Goal: Task Accomplishment & Management: Manage account settings

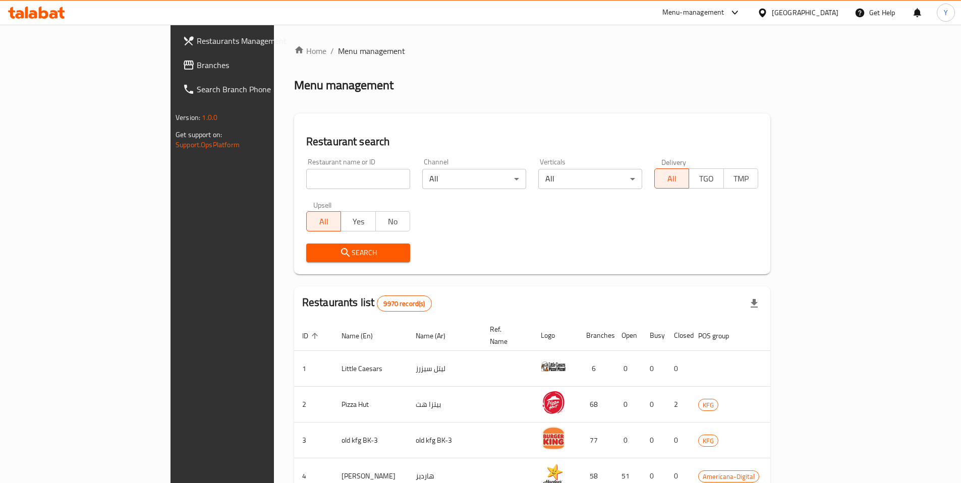
click at [819, 11] on div "[GEOGRAPHIC_DATA]" at bounding box center [805, 12] width 67 height 11
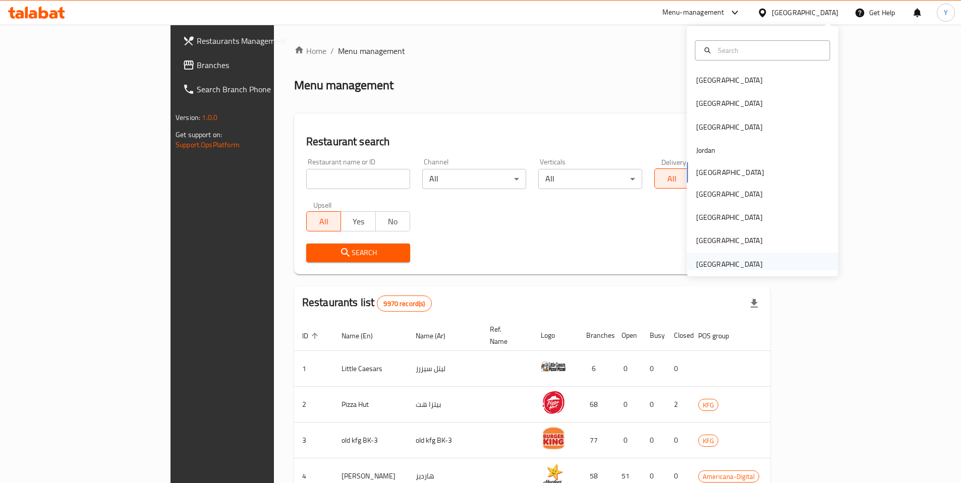
click at [717, 265] on div "[GEOGRAPHIC_DATA]" at bounding box center [729, 264] width 67 height 11
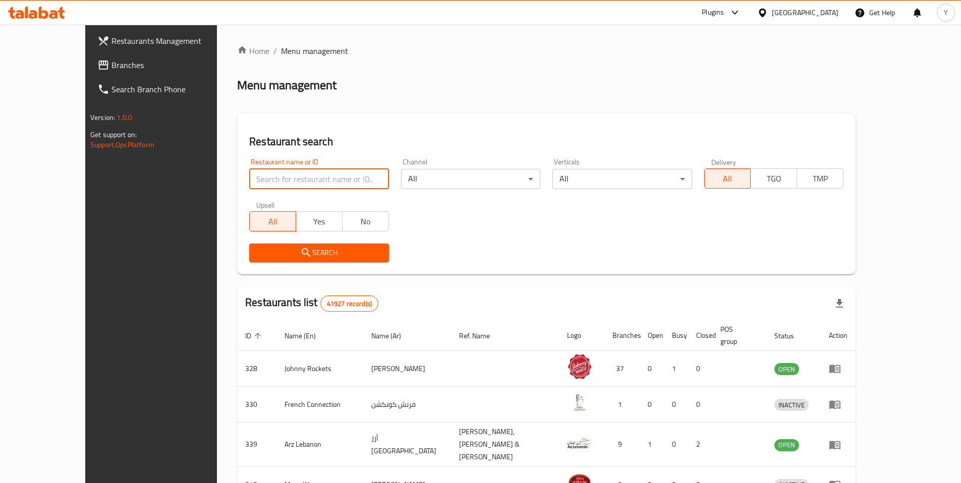
click at [264, 177] on input "search" at bounding box center [318, 179] width 139 height 20
click at [249, 186] on input "search" at bounding box center [318, 179] width 139 height 20
paste input "737516"
type input "737516"
click button "Search" at bounding box center [318, 253] width 139 height 19
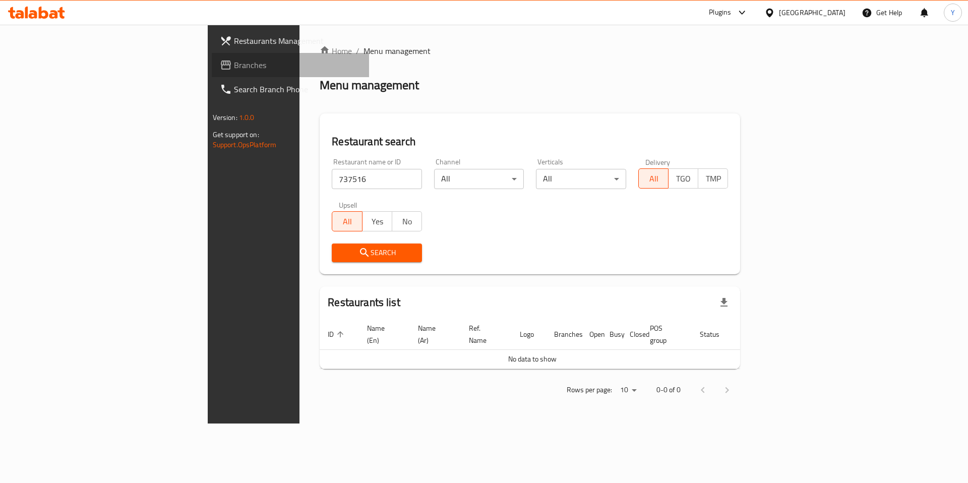
click at [234, 67] on span "Branches" at bounding box center [298, 65] width 128 height 12
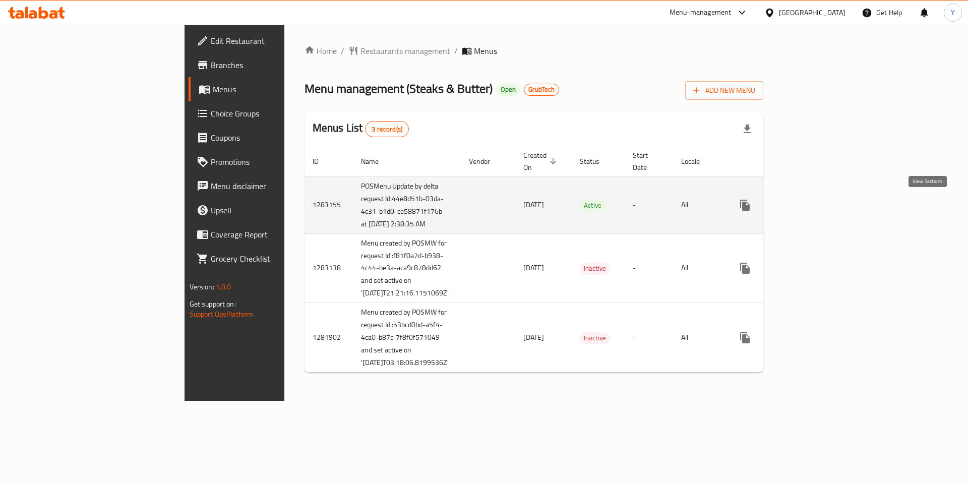
click at [824, 205] on icon "enhanced table" at bounding box center [818, 205] width 12 height 12
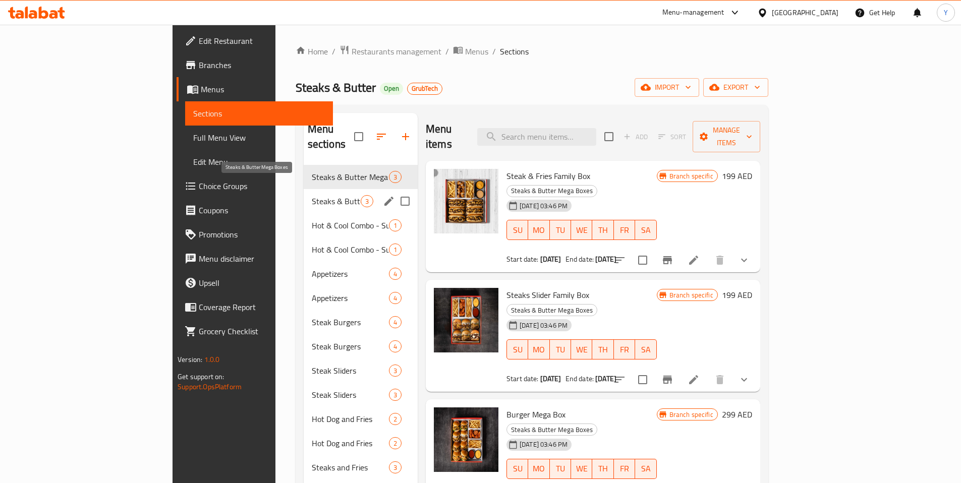
click at [312, 195] on span "Steaks & Butter Mega Boxes" at bounding box center [336, 201] width 49 height 12
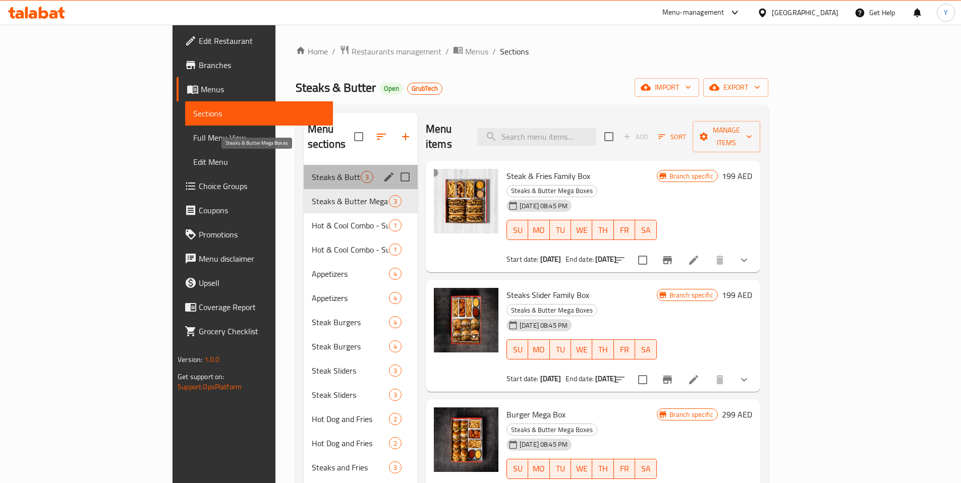
click at [312, 171] on span "Steaks & Butter Mega Boxes" at bounding box center [336, 177] width 49 height 12
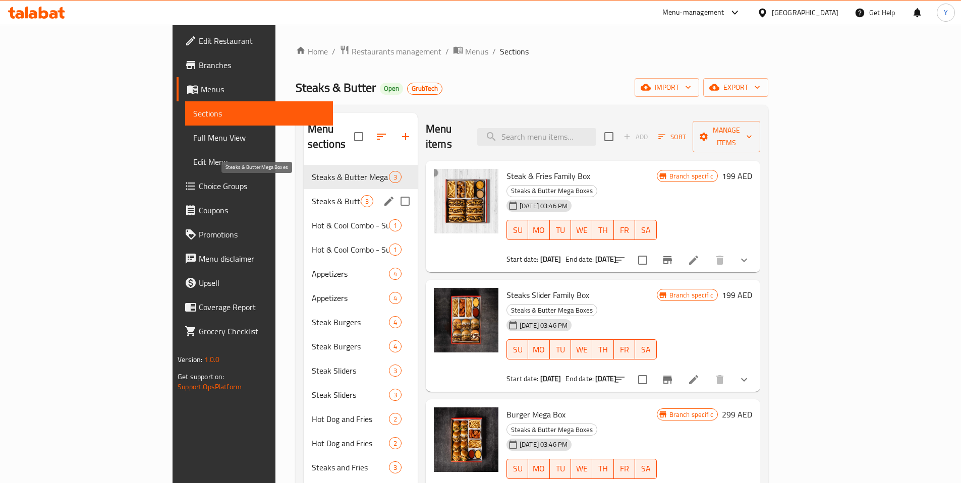
click at [312, 195] on span "Steaks & Butter Mega Boxes" at bounding box center [336, 201] width 49 height 12
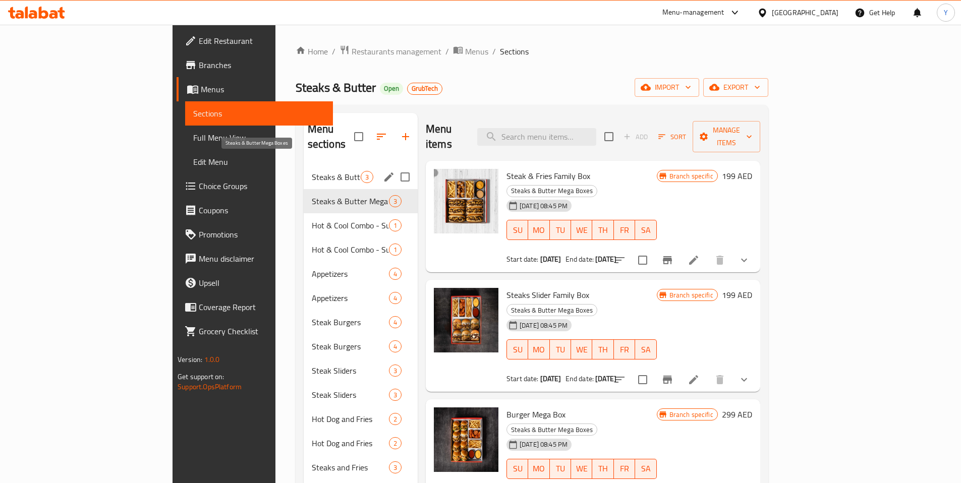
click at [312, 171] on span "Steaks & Butter Mega Boxes" at bounding box center [336, 177] width 49 height 12
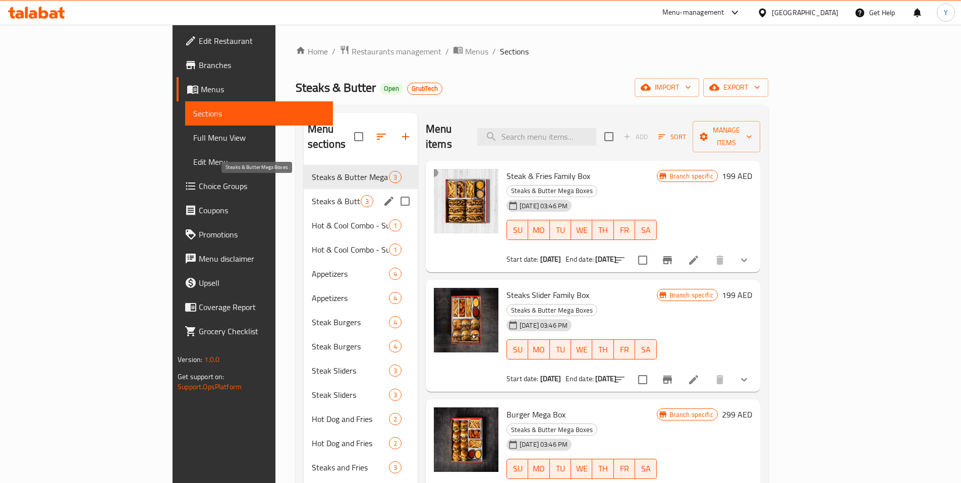
click at [312, 195] on span "Steaks & Butter Mega Boxes" at bounding box center [336, 201] width 49 height 12
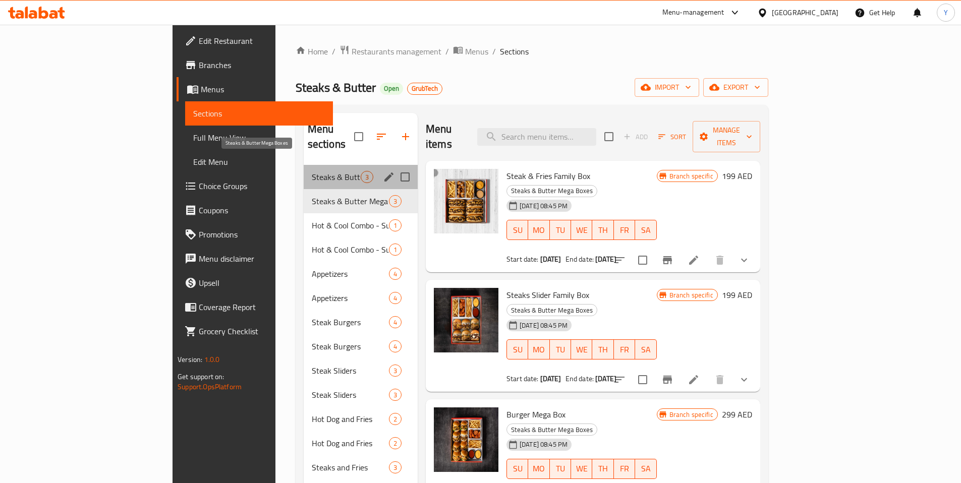
click at [312, 171] on span "Steaks & Butter Mega Boxes" at bounding box center [336, 177] width 49 height 12
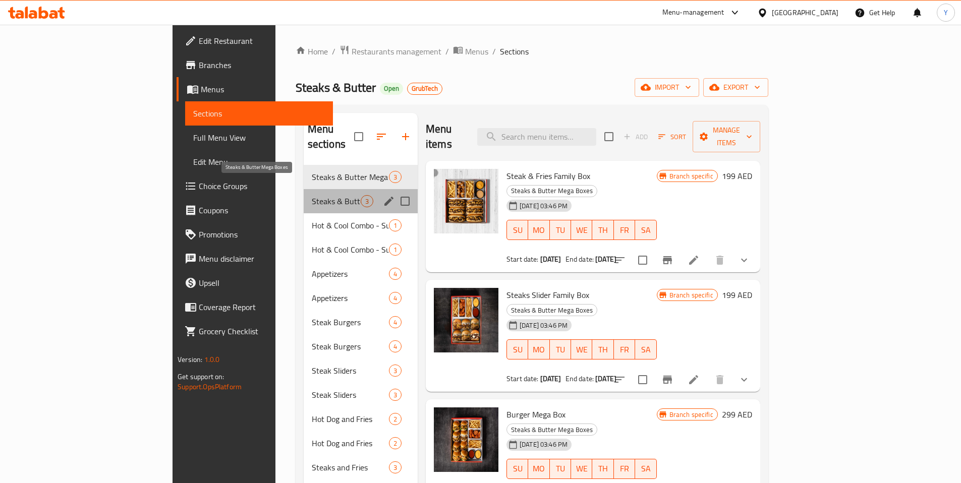
click at [312, 195] on span "Steaks & Butter Mega Boxes" at bounding box center [336, 201] width 49 height 12
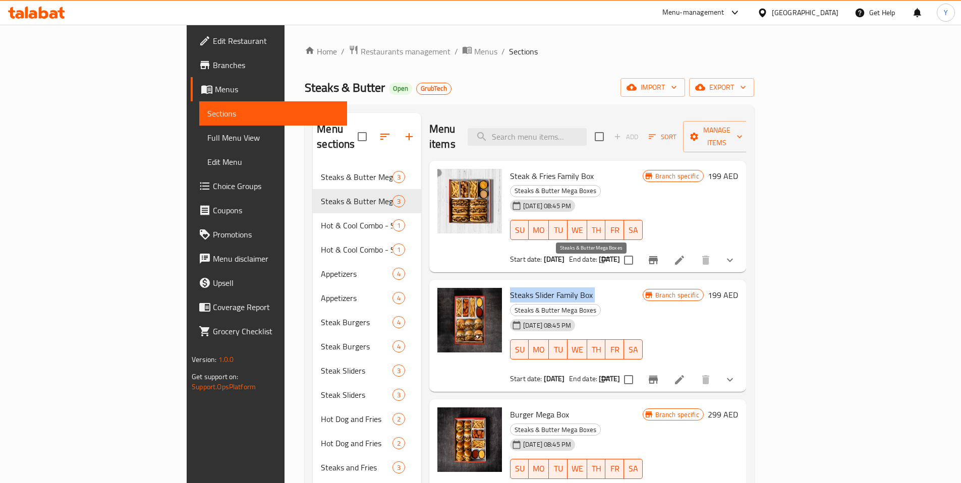
drag, startPoint x: 462, startPoint y: 263, endPoint x: 549, endPoint y: 269, distance: 86.5
click at [549, 284] on div "Steaks Slider Family Box Steaks & Butter Mega Boxes 02-09-2025 08:45 PM SU MO T…" at bounding box center [576, 336] width 141 height 104
click at [474, 52] on span "Menus" at bounding box center [485, 51] width 23 height 12
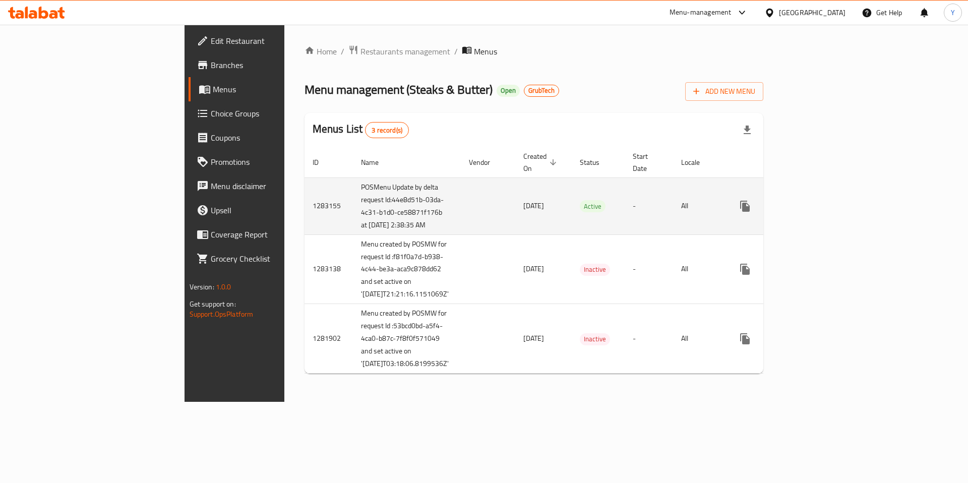
click at [305, 203] on td "1283155" at bounding box center [329, 206] width 48 height 57
copy td "1283155"
click at [830, 201] on link "enhanced table" at bounding box center [818, 206] width 24 height 24
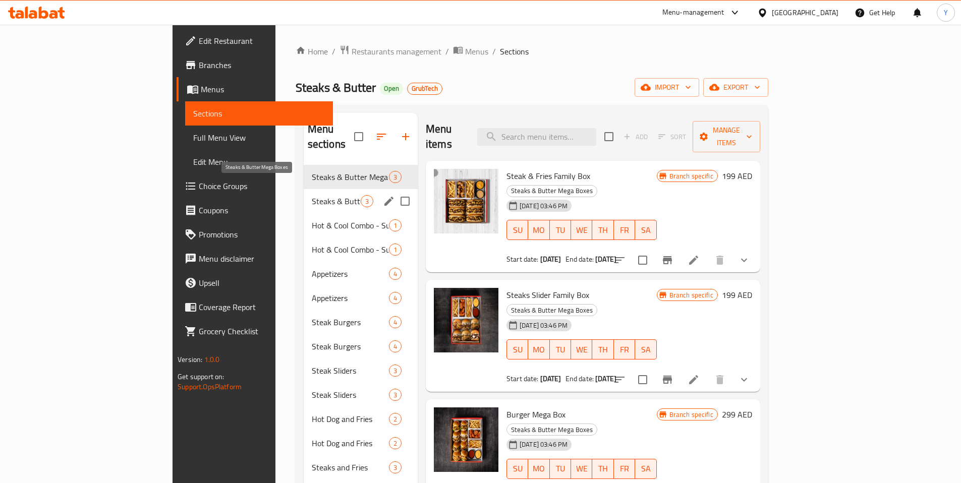
click at [312, 195] on span "Steaks & Butter Mega Boxes" at bounding box center [336, 201] width 49 height 12
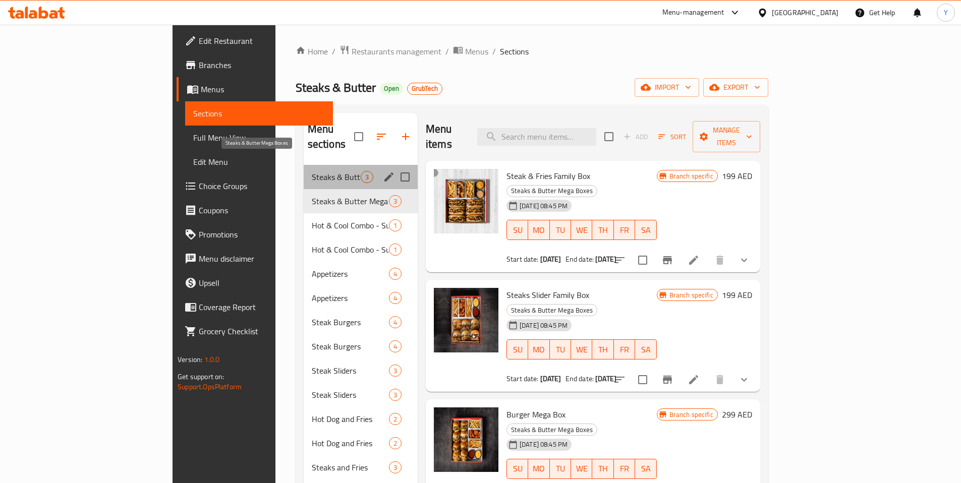
click at [312, 171] on span "Steaks & Butter Mega Boxes" at bounding box center [336, 177] width 49 height 12
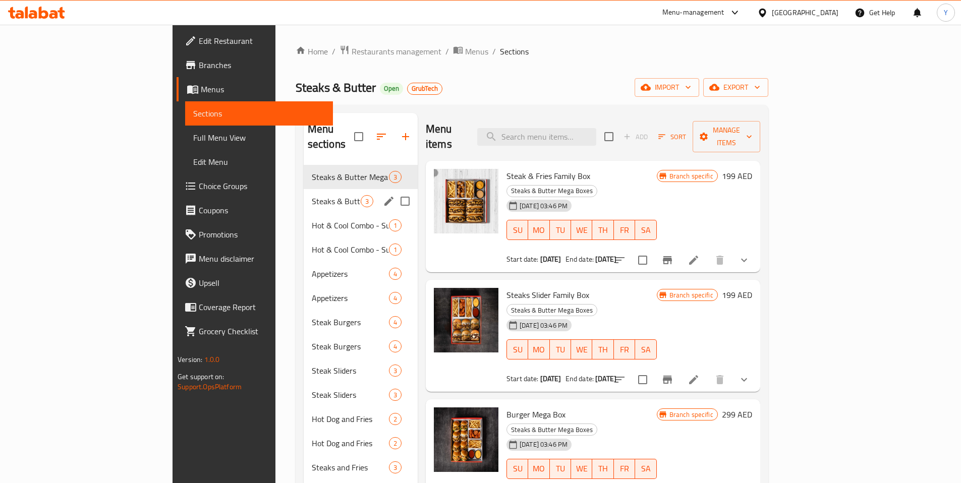
click at [304, 189] on div "Steaks & Butter Mega Boxes 3" at bounding box center [361, 201] width 114 height 24
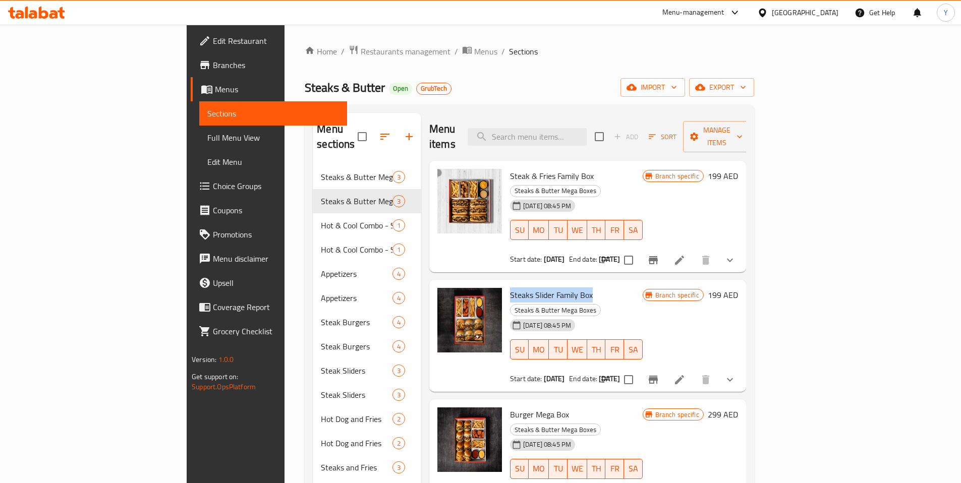
drag, startPoint x: 464, startPoint y: 267, endPoint x: 544, endPoint y: 268, distance: 79.7
click at [544, 287] on span "Steaks Slider Family Box" at bounding box center [551, 294] width 83 height 15
copy span "Steaks Slider Family Box"
